Goal: Transaction & Acquisition: Obtain resource

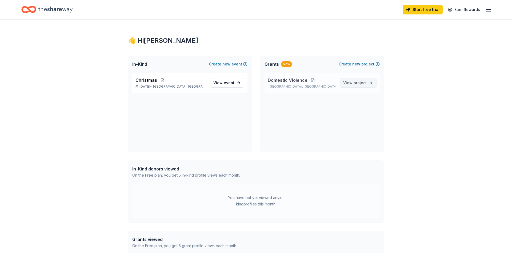
click at [359, 84] on span "project" at bounding box center [360, 82] width 13 height 5
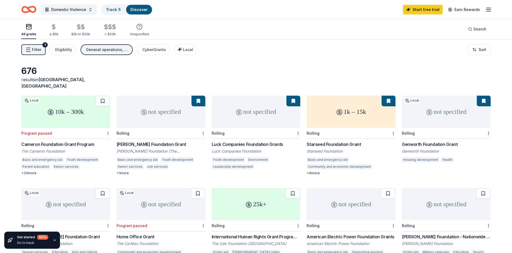
click at [62, 82] on span "Manchester, VA" at bounding box center [53, 83] width 64 height 12
click at [62, 80] on span "[GEOGRAPHIC_DATA], [GEOGRAPHIC_DATA]" at bounding box center [53, 83] width 64 height 12
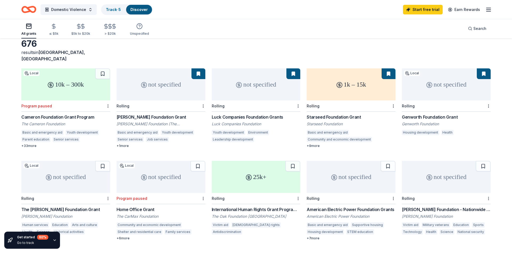
click at [76, 114] on div "Cameron Foundation Grant Program" at bounding box center [65, 117] width 89 height 6
click at [121, 144] on div "+ 1 more" at bounding box center [161, 146] width 89 height 4
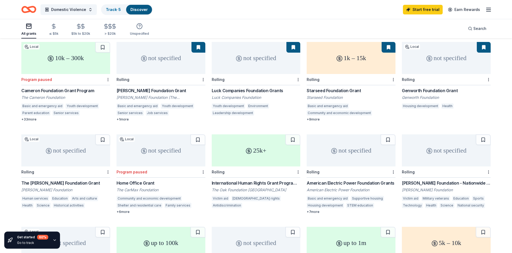
scroll to position [0, 0]
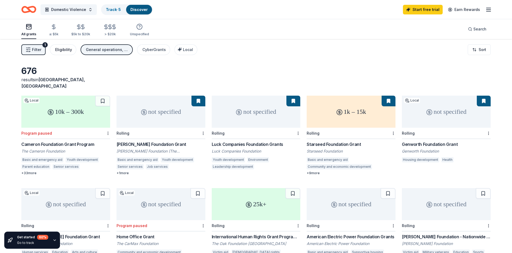
click at [68, 51] on div "Eligibility" at bounding box center [63, 49] width 17 height 6
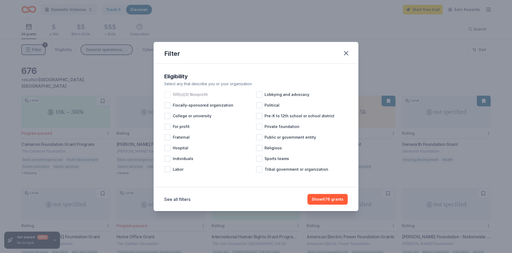
click at [181, 95] on span "501(c)(3) Nonprofit" at bounding box center [190, 94] width 35 height 6
click at [335, 202] on button "Show 590 grants" at bounding box center [328, 199] width 40 height 11
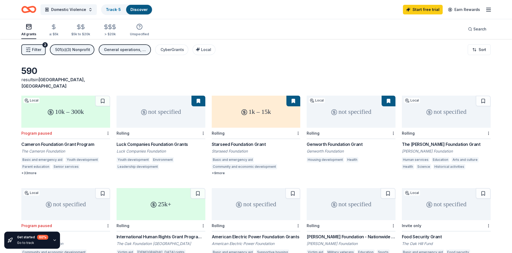
click at [126, 51] on div "General operations, Projects & programming, Capital, Training and capacity buil…" at bounding box center [125, 49] width 43 height 6
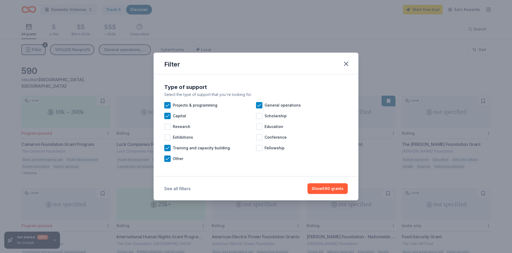
click at [174, 190] on button "See all filters" at bounding box center [177, 188] width 26 height 6
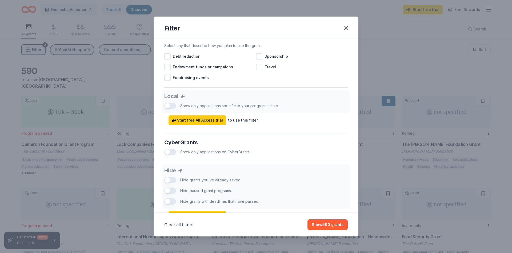
scroll to position [279, 0]
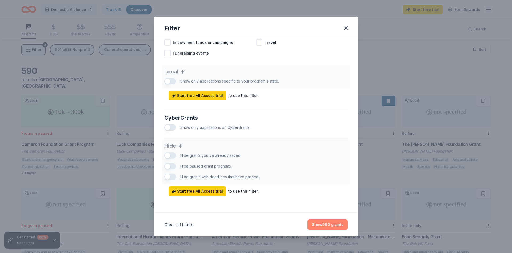
click at [326, 224] on button "Show 590 grants" at bounding box center [328, 224] width 40 height 11
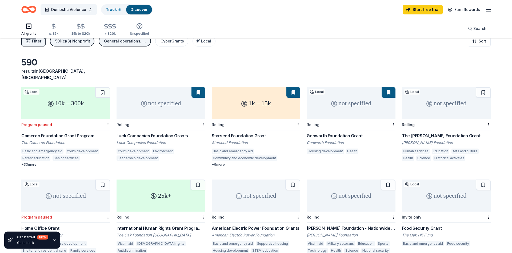
scroll to position [0, 0]
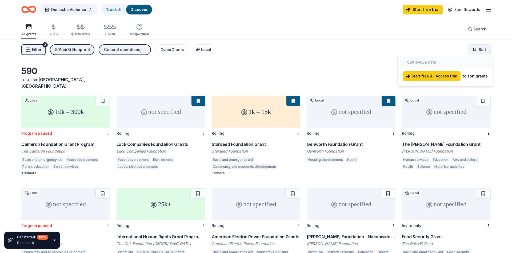
click at [477, 50] on html "10% Domestic Violence Track · 5 Discover Start free trial Earn Rewards All gran…" at bounding box center [256, 126] width 512 height 253
click at [431, 61] on div at bounding box center [445, 62] width 93 height 10
click at [323, 57] on html "10% Domestic Violence Track · 5 Discover Start free trial Earn Rewards All gran…" at bounding box center [256, 126] width 512 height 253
click at [244, 59] on div "Filter 2 501(c)(3) Nonprofit General operations, Projects & programming, Capita…" at bounding box center [256, 49] width 512 height 21
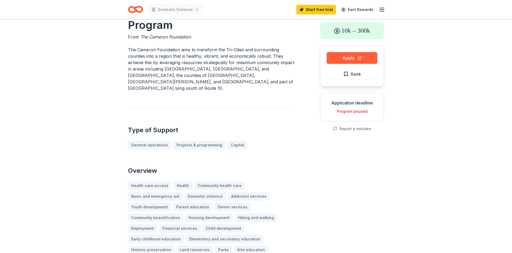
scroll to position [27, 0]
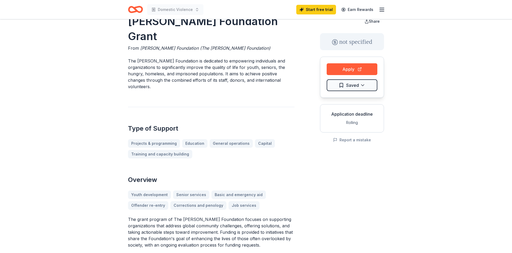
scroll to position [27, 0]
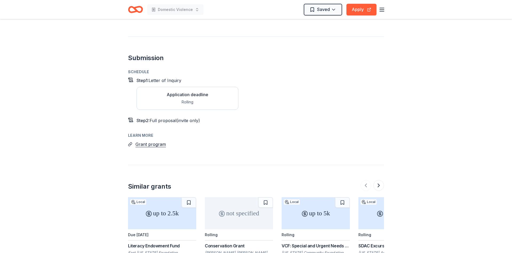
scroll to position [463, 0]
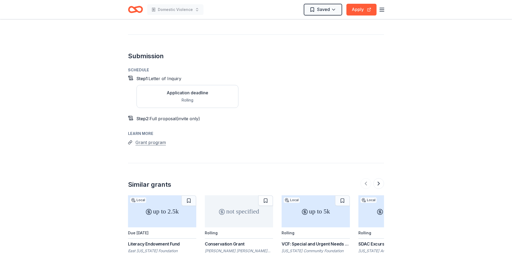
click at [152, 139] on button "Grant program" at bounding box center [151, 142] width 30 height 7
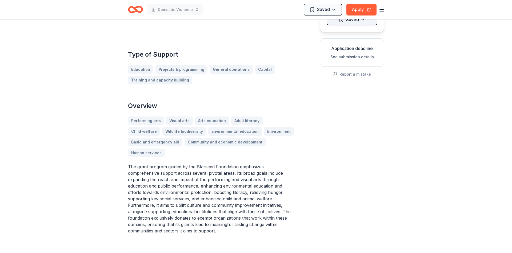
scroll to position [0, 0]
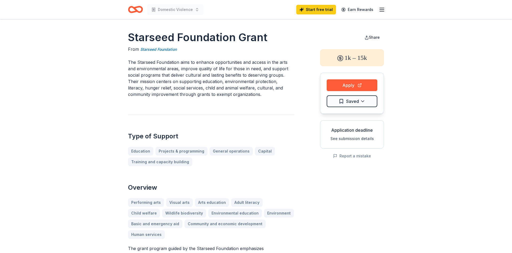
click at [138, 8] on icon "Home" at bounding box center [138, 9] width 8 height 5
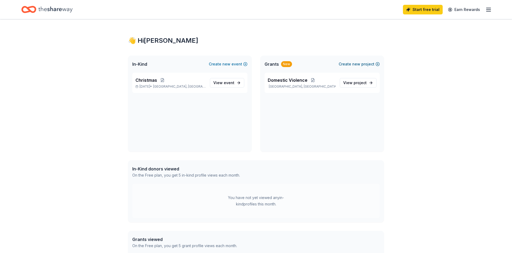
click at [361, 64] on button "Create new project" at bounding box center [359, 64] width 41 height 6
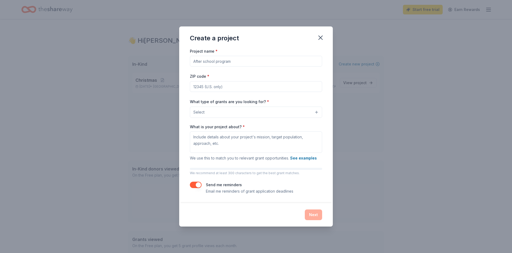
click at [251, 64] on input "Project name *" at bounding box center [256, 61] width 132 height 11
type input "Chri"
click at [319, 34] on icon "button" at bounding box center [320, 37] width 7 height 7
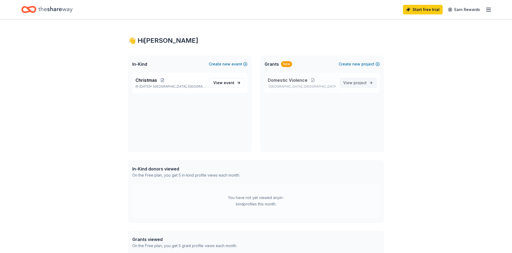
click at [359, 82] on span "project" at bounding box center [360, 82] width 13 height 5
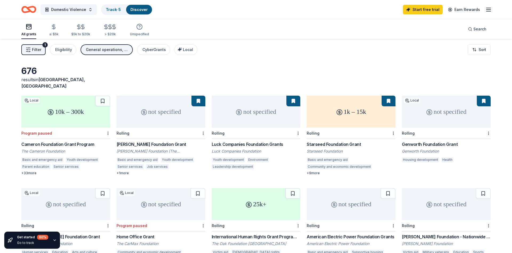
click at [29, 35] on div "All grants" at bounding box center [28, 34] width 15 height 4
click at [33, 7] on icon "Home" at bounding box center [31, 9] width 8 height 5
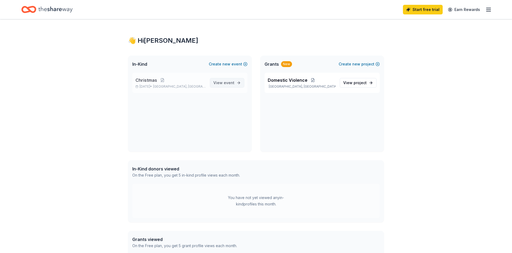
click at [230, 81] on span "event" at bounding box center [229, 82] width 11 height 5
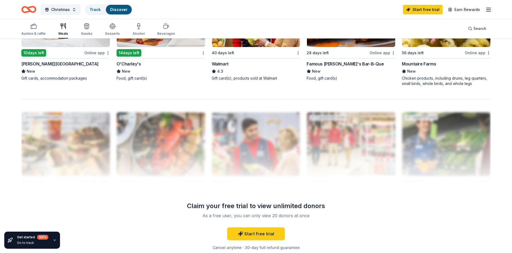
scroll to position [490, 0]
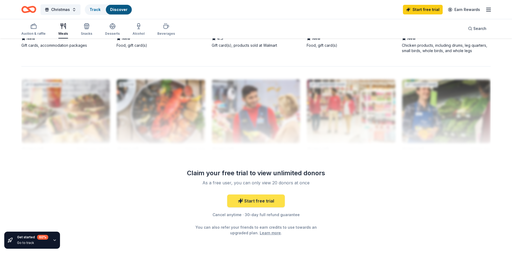
click at [248, 200] on link "Start free trial" at bounding box center [256, 200] width 58 height 13
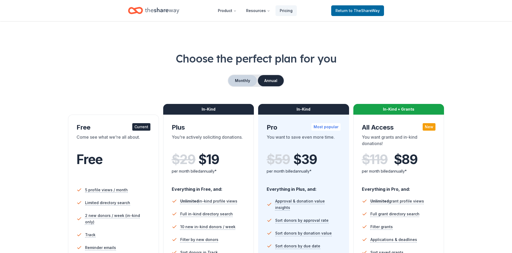
click at [241, 80] on button "Monthly" at bounding box center [242, 80] width 29 height 11
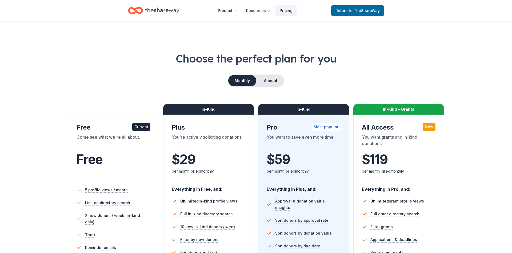
scroll to position [82, 0]
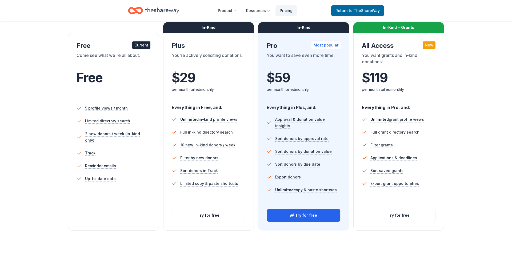
click at [101, 213] on div "Free Current Come see what we're all about. Free 5 profile views / month Limite…" at bounding box center [113, 131] width 91 height 197
click at [394, 213] on button "Try for free" at bounding box center [398, 215] width 73 height 13
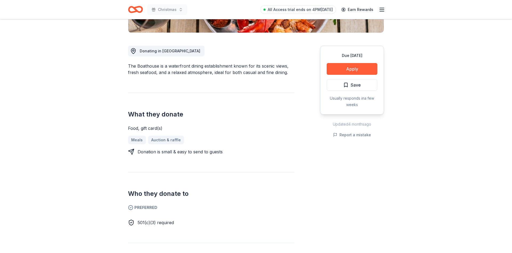
scroll to position [163, 0]
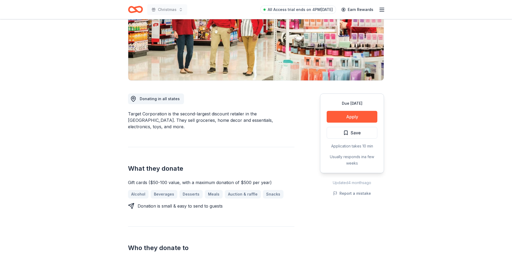
scroll to position [109, 0]
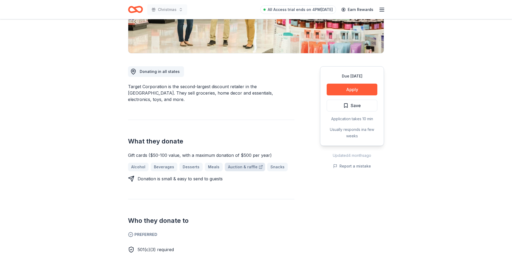
click at [235, 162] on link "Auction & raffle" at bounding box center [245, 166] width 40 height 9
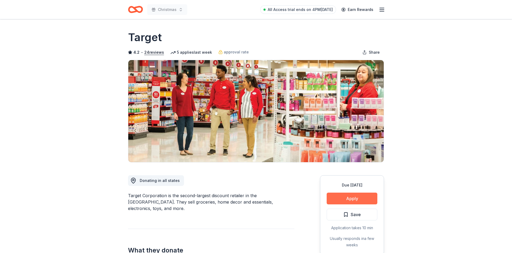
click at [344, 198] on button "Apply" at bounding box center [352, 198] width 51 height 12
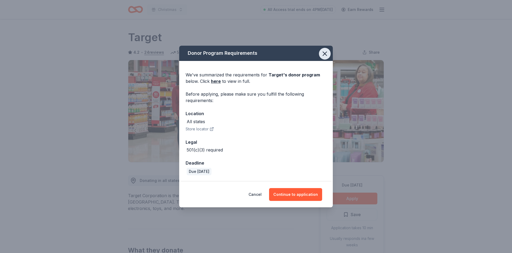
click at [325, 52] on icon "button" at bounding box center [324, 53] width 7 height 7
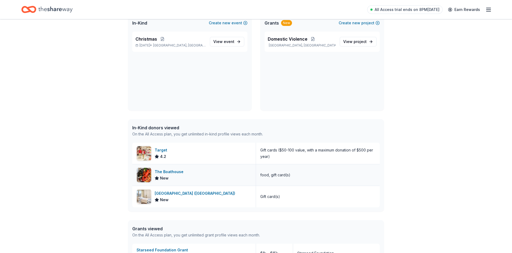
scroll to position [54, 0]
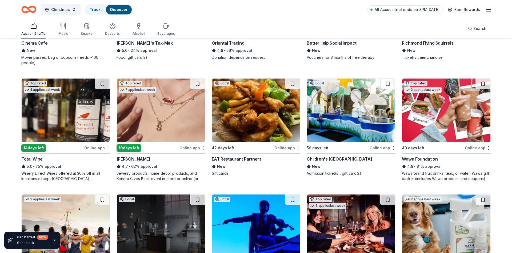
scroll to position [136, 0]
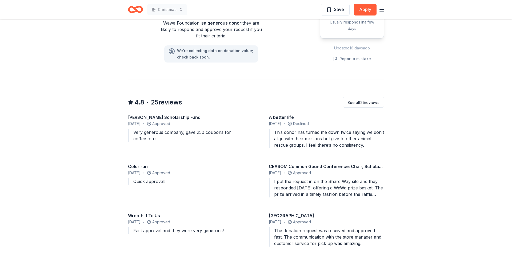
scroll to position [490, 0]
click at [383, 182] on div "I put the request in on the Share Way site and they responded [DATE] offering a…" at bounding box center [326, 187] width 115 height 19
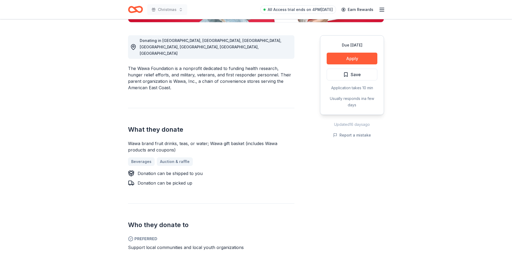
scroll to position [109, 0]
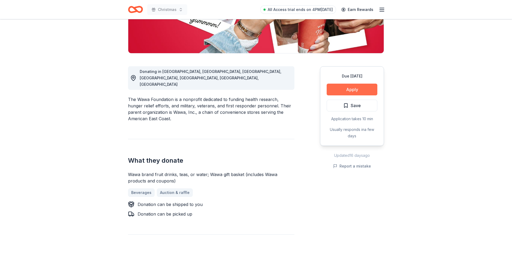
drag, startPoint x: 364, startPoint y: 89, endPoint x: 366, endPoint y: 92, distance: 3.5
click at [366, 92] on button "Apply" at bounding box center [352, 90] width 51 height 12
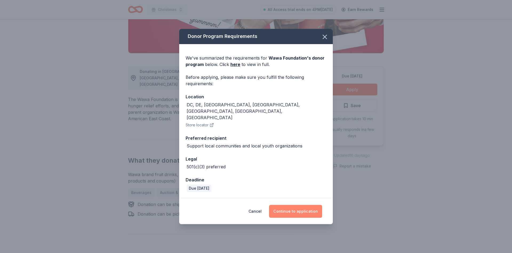
click at [299, 205] on button "Continue to application" at bounding box center [295, 211] width 53 height 13
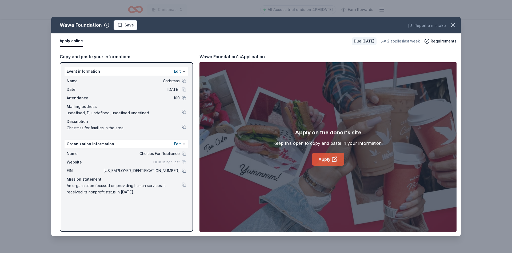
click at [329, 158] on link "Apply" at bounding box center [328, 159] width 32 height 13
click at [183, 170] on button at bounding box center [184, 170] width 4 height 4
click at [451, 23] on icon "button" at bounding box center [452, 24] width 7 height 7
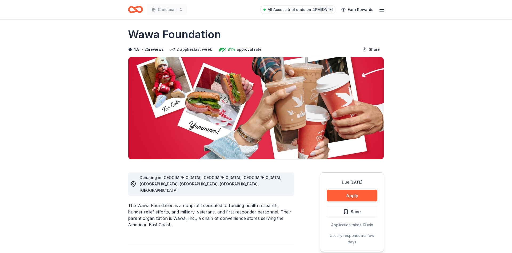
scroll to position [0, 0]
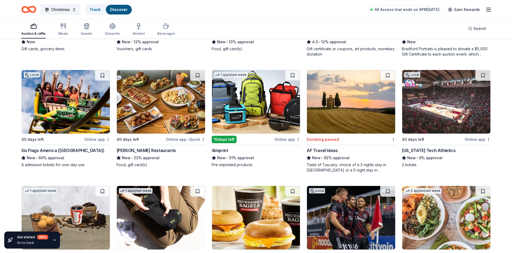
scroll to position [1418, 0]
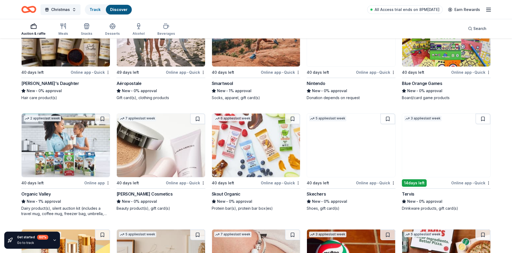
scroll to position [6677, 0]
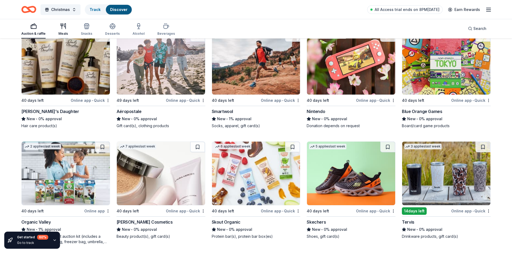
click at [65, 28] on icon "button" at bounding box center [63, 26] width 6 height 6
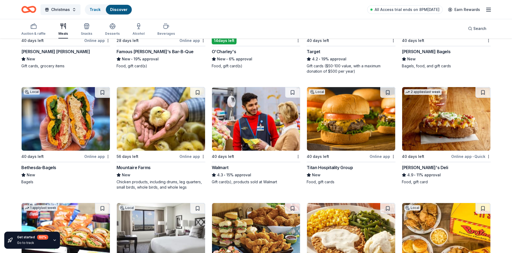
scroll to position [570, 0]
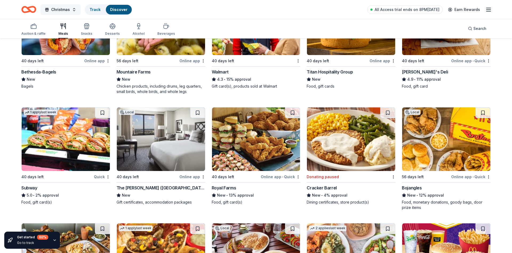
click at [72, 10] on button "Christmas" at bounding box center [61, 9] width 40 height 11
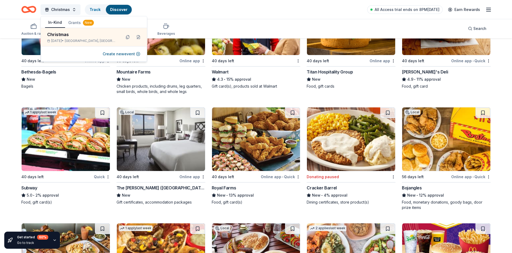
click at [181, 16] on div "Christmas Track Discover All Access trial ends on 8PM, 10/8 Earn Rewards" at bounding box center [256, 9] width 512 height 19
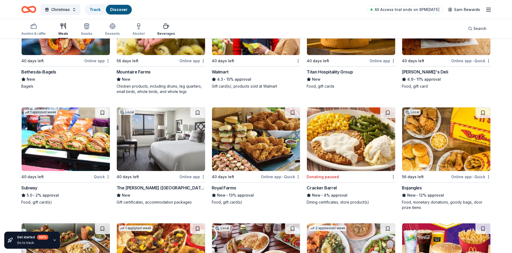
click at [166, 29] on div "Beverages" at bounding box center [166, 29] width 18 height 13
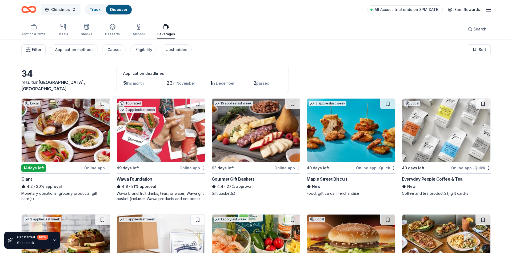
click at [72, 10] on button "Christmas" at bounding box center [61, 9] width 40 height 11
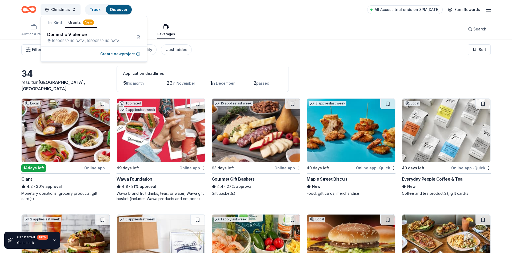
click at [71, 23] on button "Grants New" at bounding box center [81, 23] width 32 height 10
click at [64, 40] on div "Manchester, VA" at bounding box center [87, 41] width 81 height 4
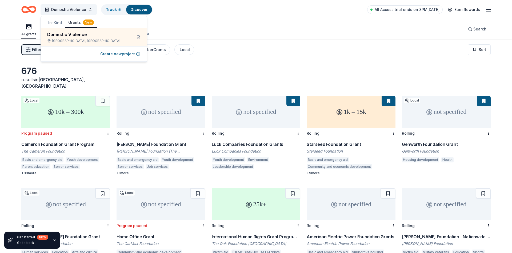
click at [259, 41] on div "Filter 1 Eligibility General operations, Projects & programming, Capital, Train…" at bounding box center [256, 49] width 512 height 21
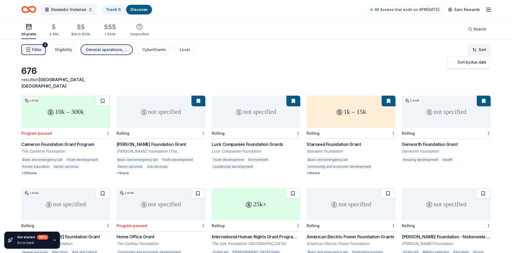
click at [481, 47] on html "Domestic Violence Track · 5 Discover All Access trial ends on 8PM, 10/8 Earn Re…" at bounding box center [256, 126] width 512 height 253
click at [478, 62] on div "Sort by due date" at bounding box center [468, 62] width 39 height 10
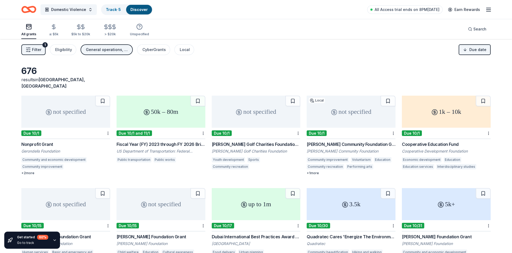
click at [28, 171] on div "+ 2 more" at bounding box center [65, 173] width 89 height 4
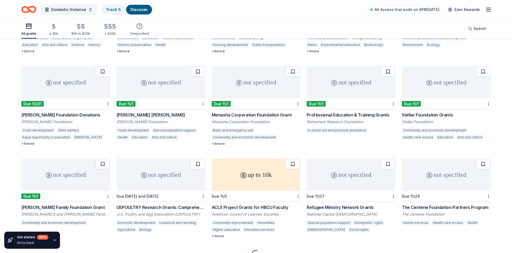
scroll to position [235, 0]
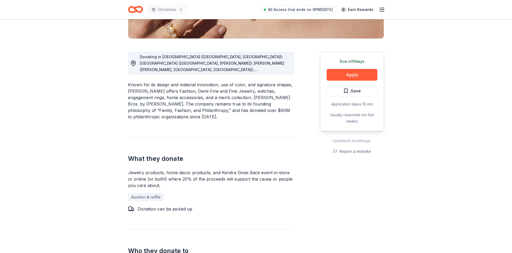
scroll to position [82, 0]
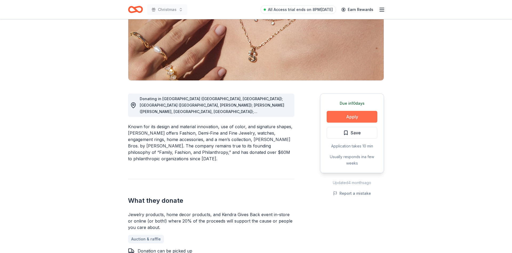
click at [351, 116] on button "Apply" at bounding box center [352, 117] width 51 height 12
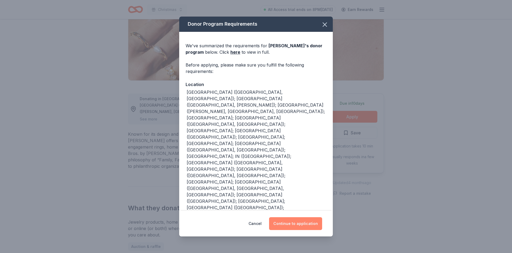
click at [293, 222] on button "Continue to application" at bounding box center [295, 223] width 53 height 13
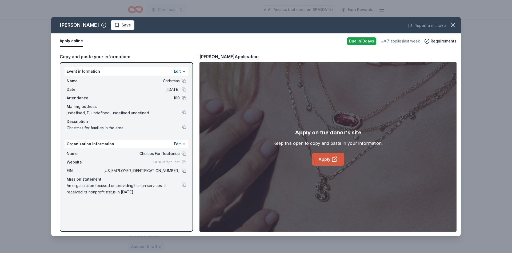
click at [328, 161] on link "Apply" at bounding box center [328, 159] width 32 height 13
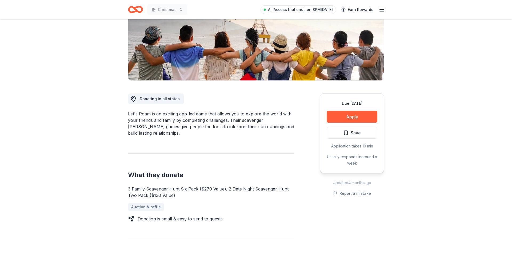
scroll to position [54, 0]
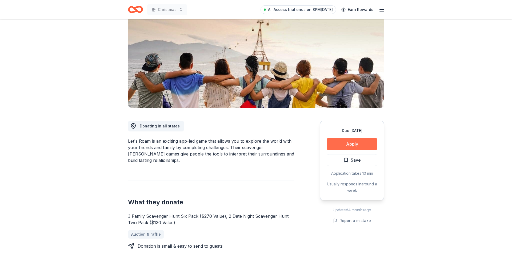
click at [360, 142] on button "Apply" at bounding box center [352, 144] width 51 height 12
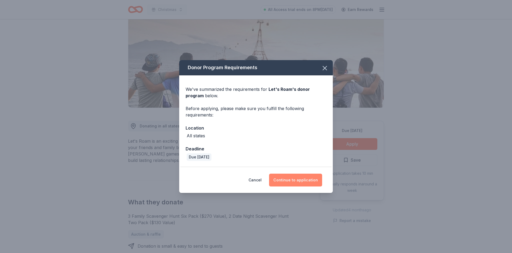
click at [299, 179] on button "Continue to application" at bounding box center [295, 179] width 53 height 13
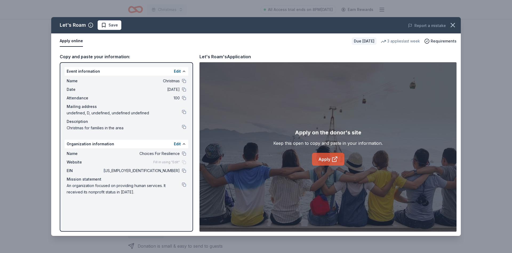
click at [323, 160] on link "Apply" at bounding box center [328, 159] width 32 height 13
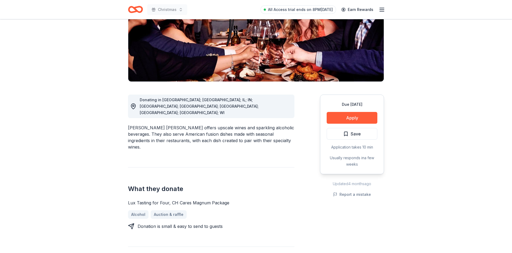
scroll to position [82, 0]
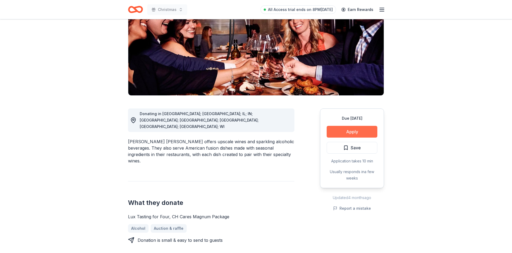
click at [335, 126] on button "Apply" at bounding box center [352, 132] width 51 height 12
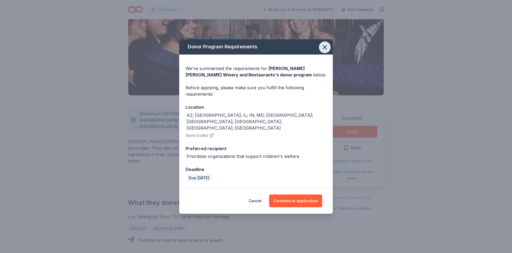
click at [327, 51] on icon "button" at bounding box center [324, 46] width 7 height 7
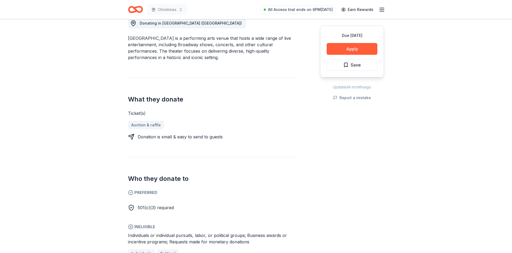
scroll to position [109, 0]
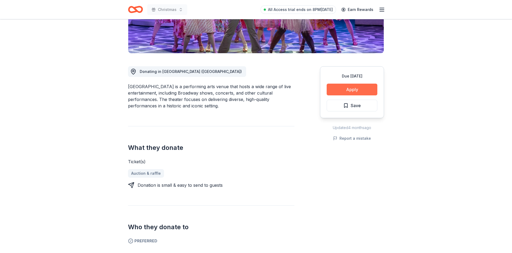
click at [348, 90] on button "Apply" at bounding box center [352, 90] width 51 height 12
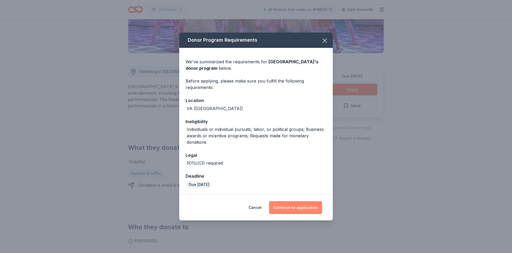
click at [302, 205] on button "Continue to application" at bounding box center [295, 207] width 53 height 13
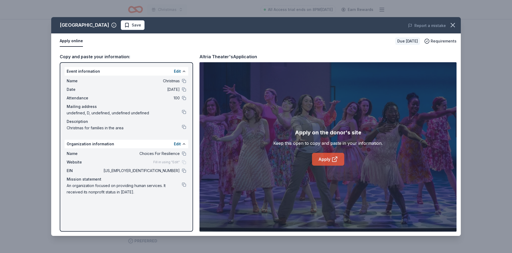
click at [328, 161] on link "Apply" at bounding box center [328, 159] width 32 height 13
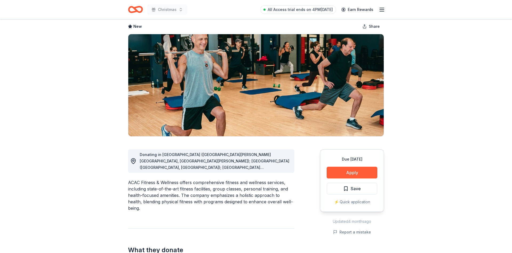
scroll to position [109, 0]
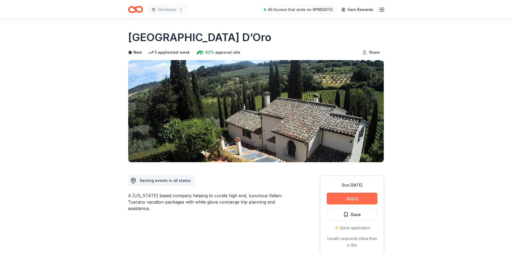
click at [359, 197] on button "Apply" at bounding box center [352, 198] width 51 height 12
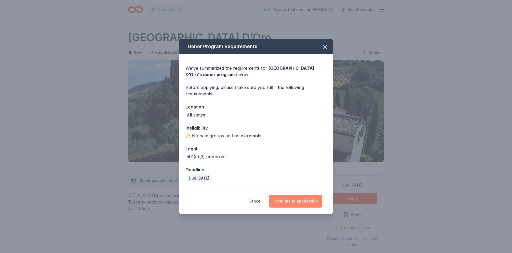
click at [301, 200] on button "Continue to application" at bounding box center [295, 201] width 53 height 13
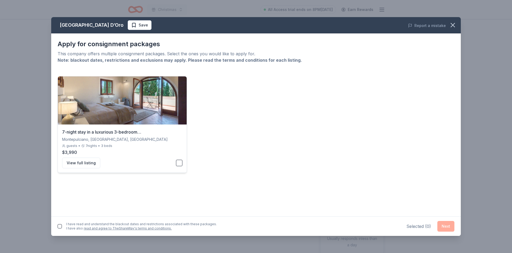
click at [177, 163] on button "button" at bounding box center [179, 163] width 6 height 6
click at [450, 225] on button "Next" at bounding box center [446, 226] width 17 height 11
click at [60, 224] on button "button" at bounding box center [60, 225] width 4 height 4
click at [445, 225] on button "Next" at bounding box center [446, 225] width 17 height 11
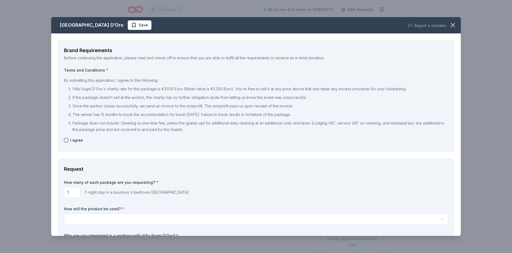
click at [65, 139] on button "button" at bounding box center [66, 140] width 4 height 4
checkbox input "true"
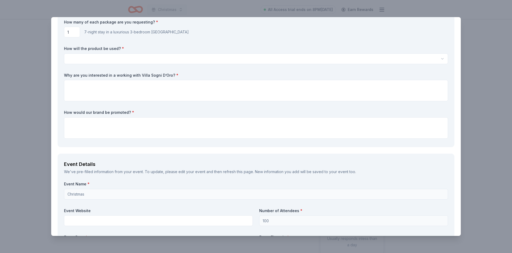
scroll to position [288, 0]
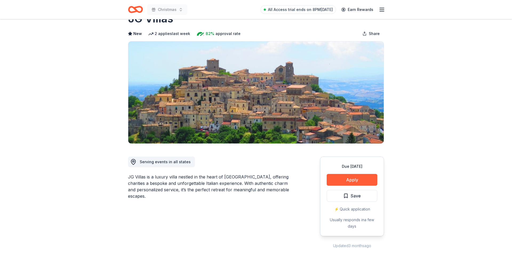
scroll to position [54, 0]
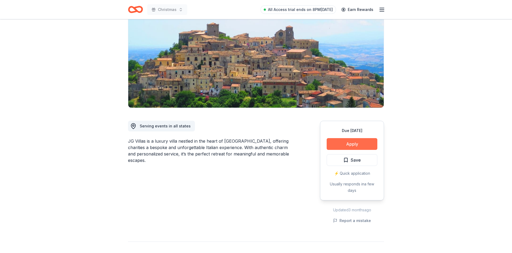
click at [347, 143] on button "Apply" at bounding box center [352, 144] width 51 height 12
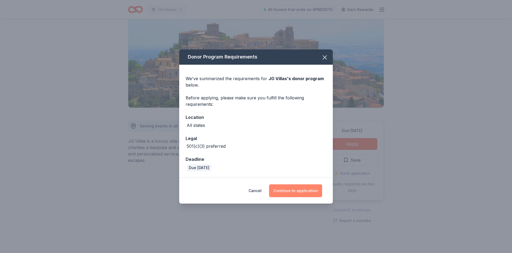
click at [290, 189] on button "Continue to application" at bounding box center [295, 190] width 53 height 13
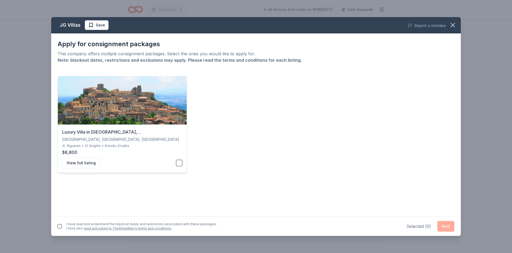
click at [180, 162] on button "button" at bounding box center [179, 163] width 6 height 6
click at [451, 225] on button "Next" at bounding box center [446, 226] width 17 height 11
click at [57, 224] on div "I have read and understand the blackout dates and restrictions associated with …" at bounding box center [256, 225] width 410 height 22
click at [61, 225] on button "button" at bounding box center [60, 225] width 4 height 4
click at [445, 222] on button "Next" at bounding box center [446, 225] width 17 height 11
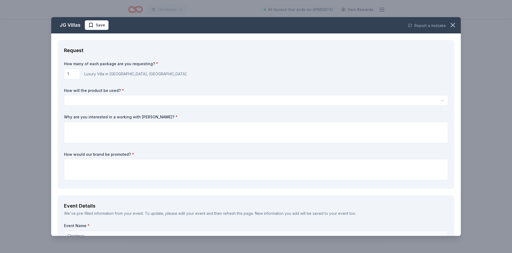
scroll to position [0, 0]
click at [116, 101] on html "Christmas All Access trial ends on 8PM, 10/8 Earn Rewards Due in 65 days Share …" at bounding box center [256, 126] width 512 height 253
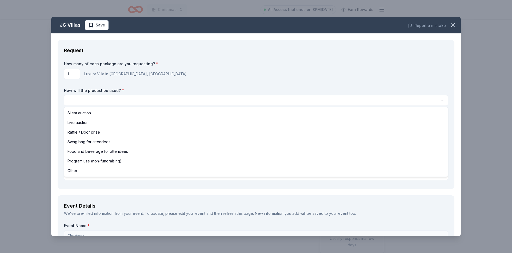
select select "silentAuction"
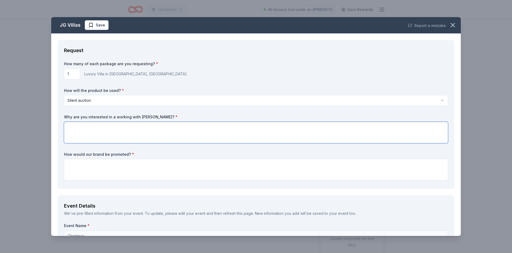
click at [98, 133] on textarea at bounding box center [256, 132] width 384 height 21
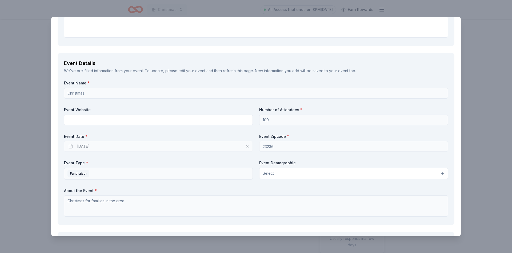
scroll to position [128, 0]
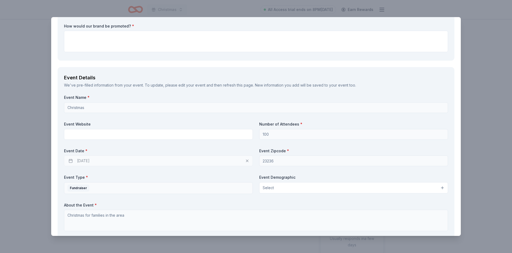
click at [157, 175] on label "Event Type *" at bounding box center [158, 176] width 189 height 5
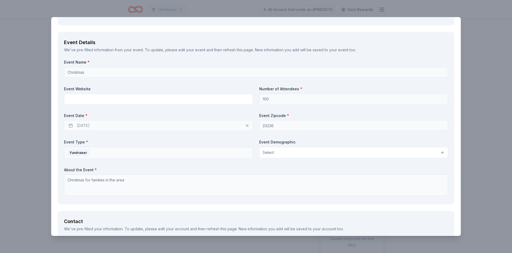
scroll to position [160, 0]
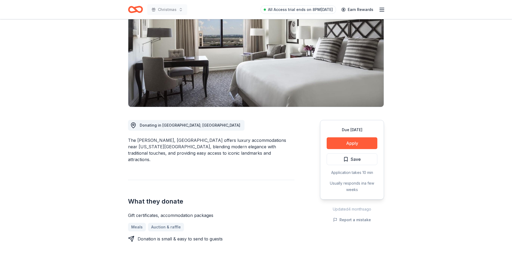
scroll to position [82, 0]
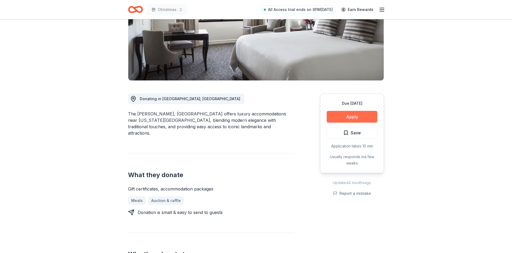
click at [343, 117] on button "Apply" at bounding box center [352, 117] width 51 height 12
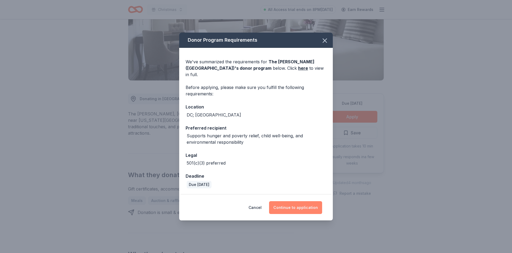
click at [295, 204] on button "Continue to application" at bounding box center [295, 207] width 53 height 13
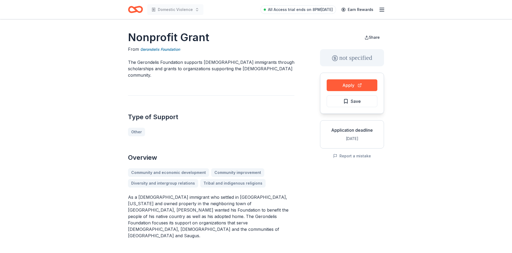
scroll to position [27, 0]
